Goal: Transaction & Acquisition: Purchase product/service

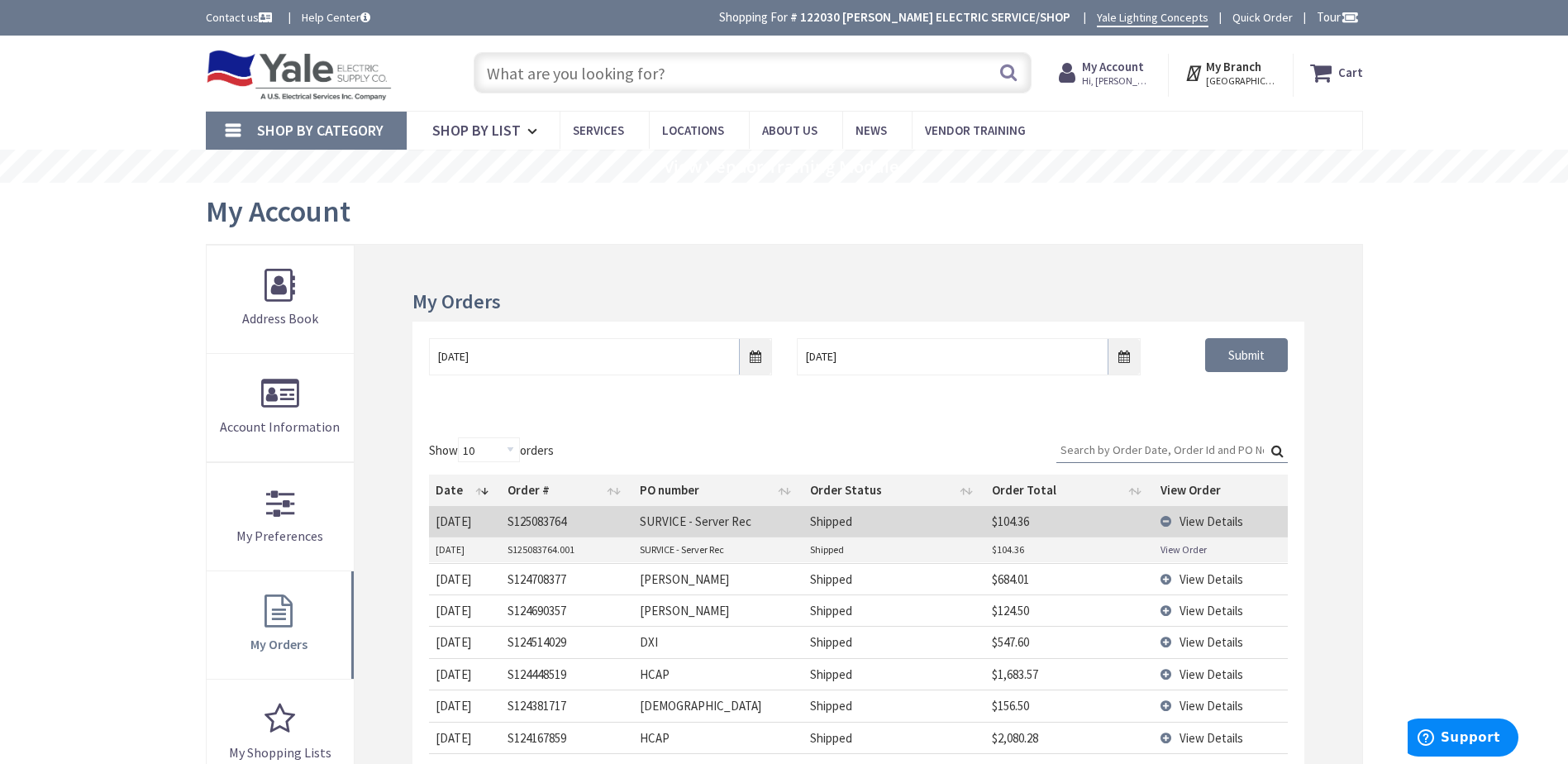
click at [587, 59] on input "text" at bounding box center [753, 72] width 558 height 41
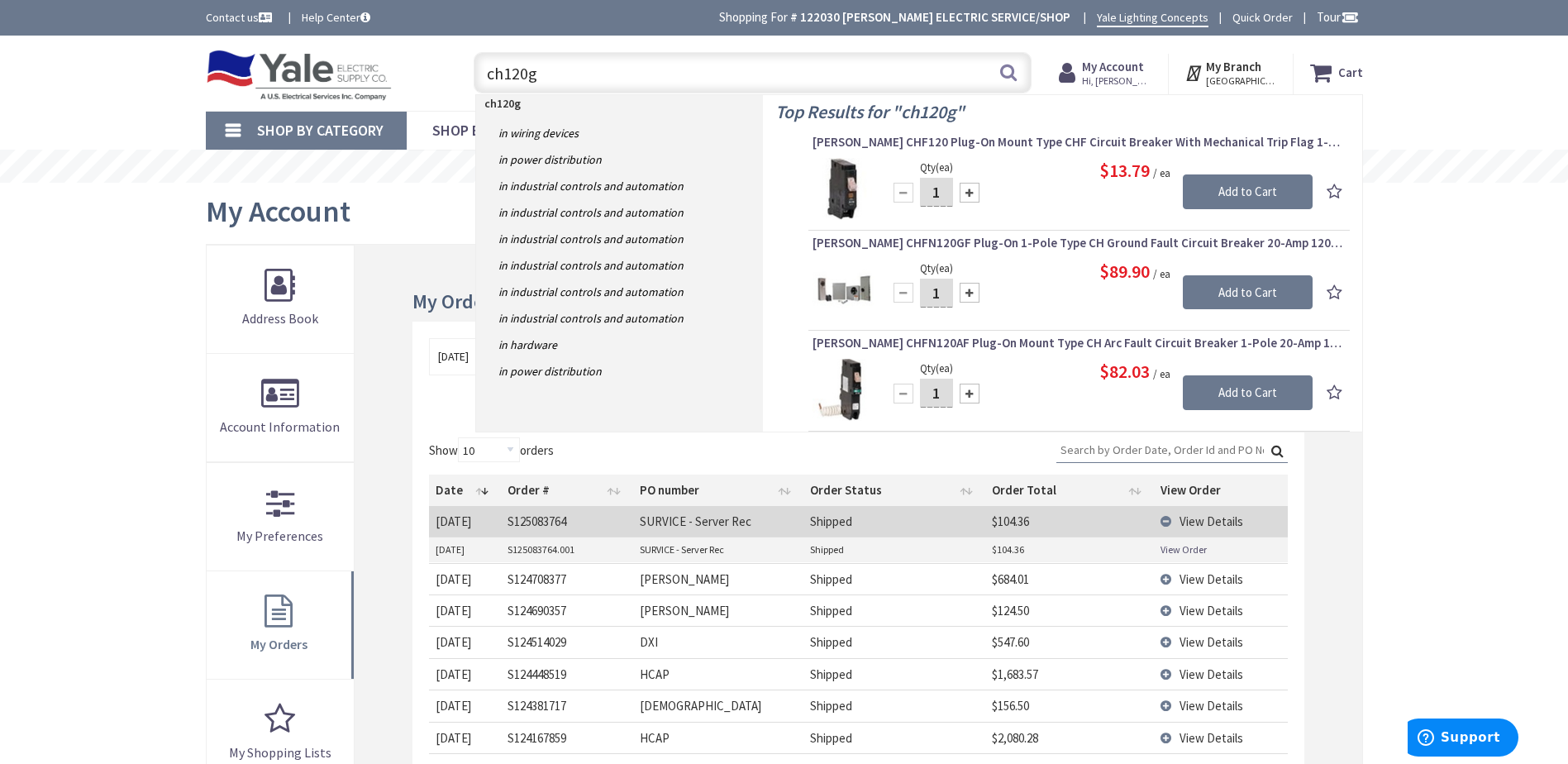
drag, startPoint x: 585, startPoint y: 72, endPoint x: 361, endPoint y: 45, distance: 225.6
click at [361, 45] on div "Toggle Nav ch120g ch120g Search Cart My Cart Close" at bounding box center [784, 72] width 1182 height 55
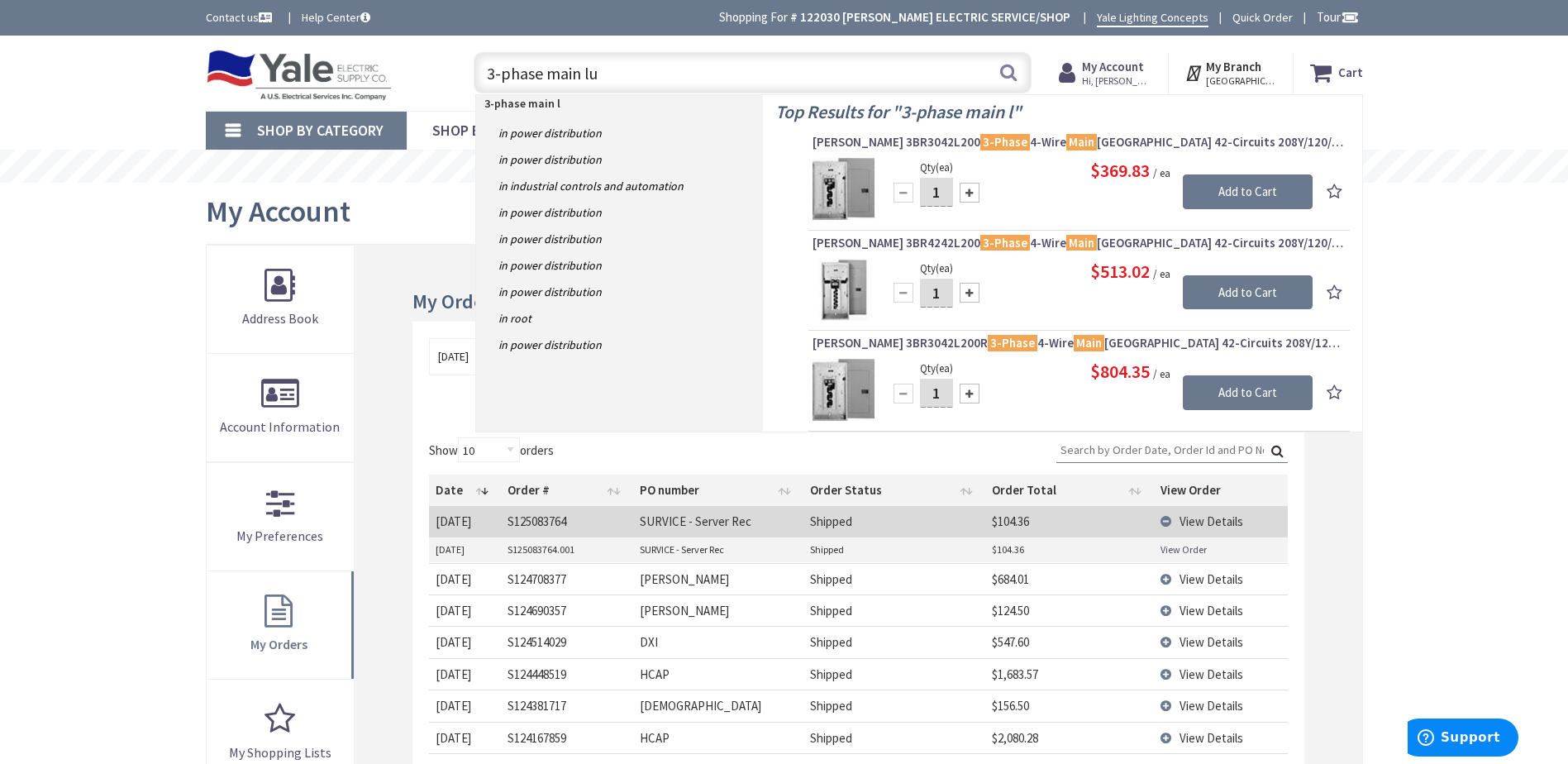
type input "3-phase main lug"
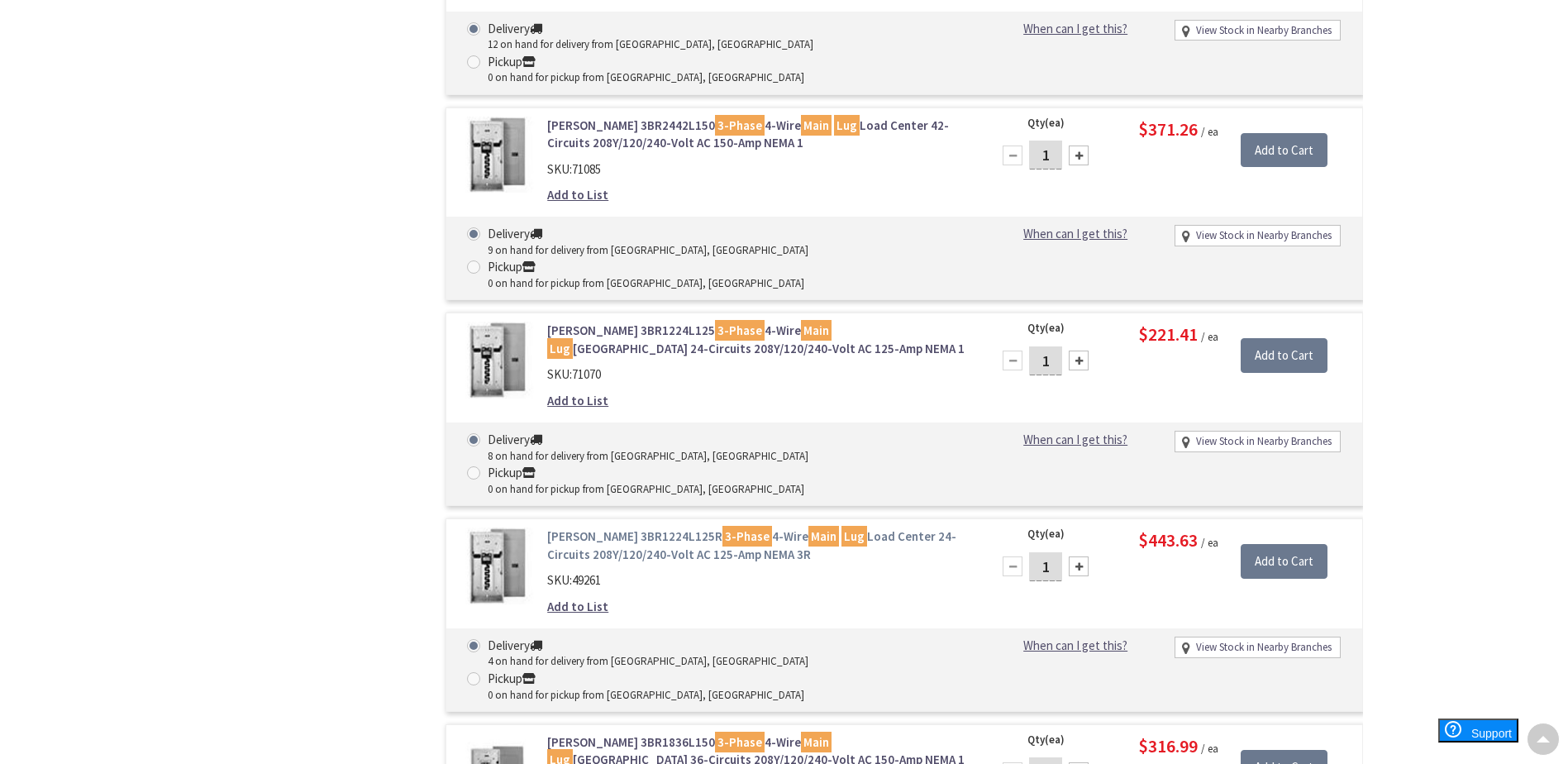
scroll to position [992, 0]
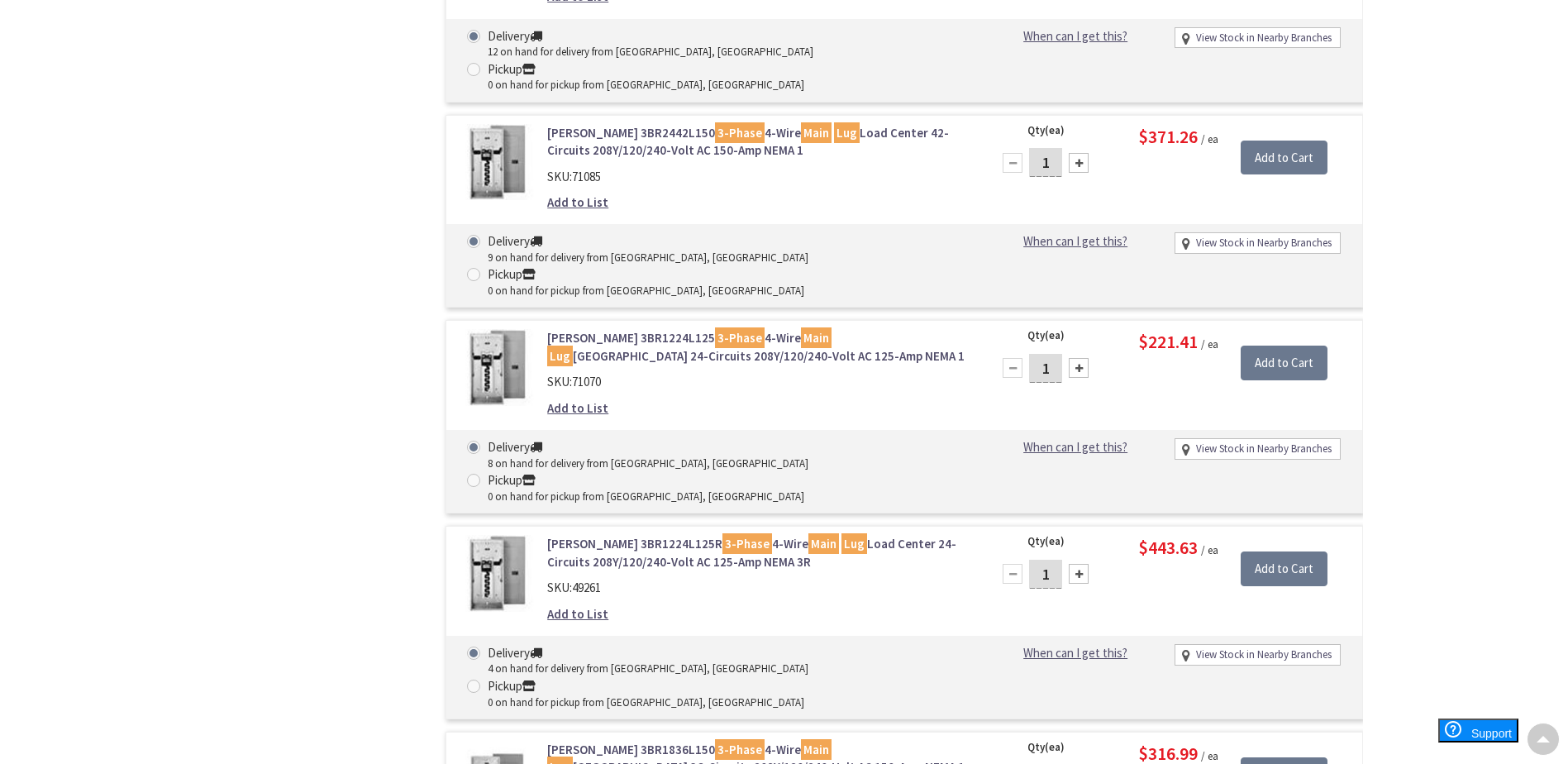
click at [598, 740] on link "Eaton 3BR1836L150 3-Phase 4-Wire Main Lug Load Center 36-Circuits 208Y/120/240-…" at bounding box center [757, 758] width 420 height 36
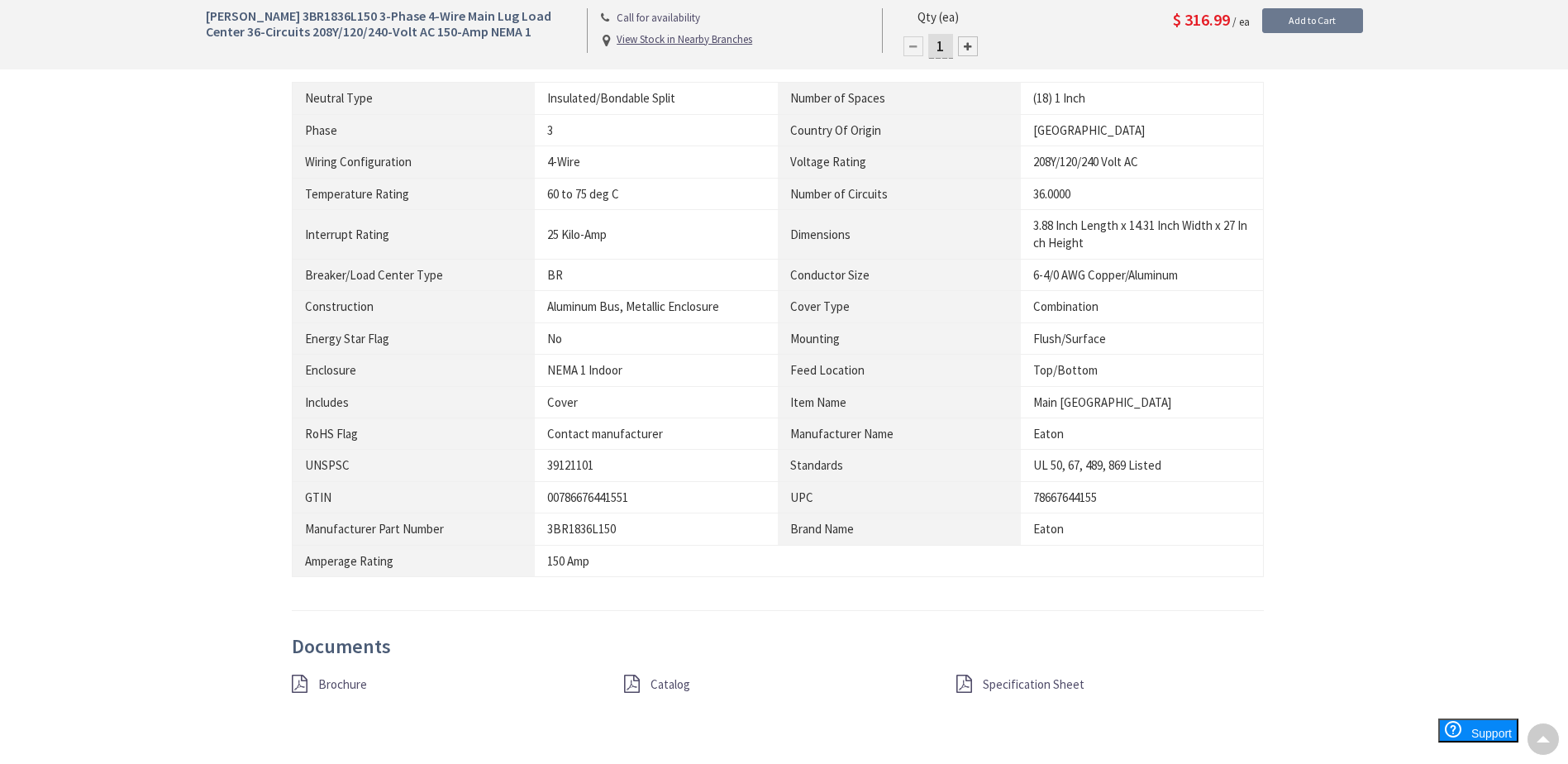
scroll to position [909, 0]
